Goal: Information Seeking & Learning: Check status

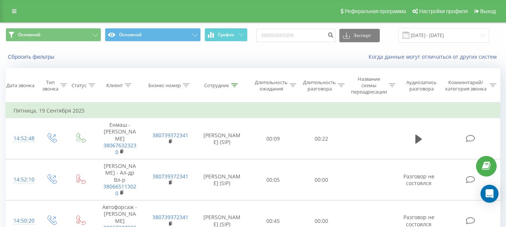
type input "380504565359"
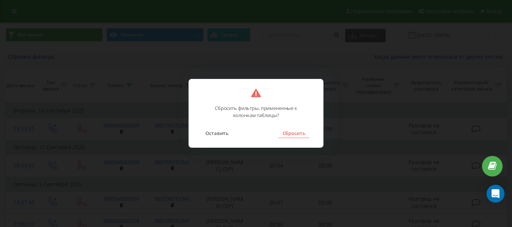
click at [293, 136] on button "Сбросить" at bounding box center [293, 134] width 30 height 10
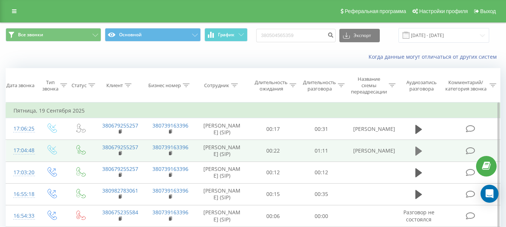
click at [417, 149] on icon at bounding box center [419, 151] width 7 height 9
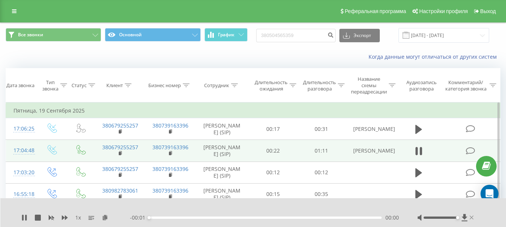
drag, startPoint x: 440, startPoint y: 218, endPoint x: 470, endPoint y: 217, distance: 29.7
click at [470, 217] on div at bounding box center [447, 217] width 58 height 7
click at [470, 217] on icon at bounding box center [472, 218] width 4 height 6
